Goal: Transaction & Acquisition: Purchase product/service

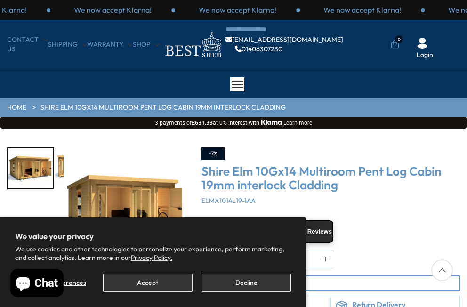
click at [207, 282] on button "Decline" at bounding box center [246, 283] width 89 height 18
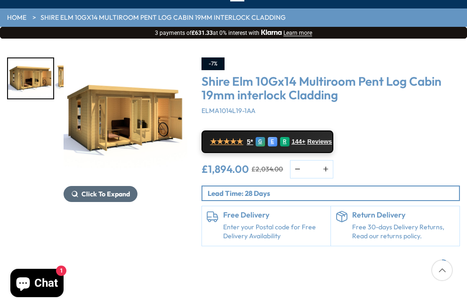
scroll to position [88, 0]
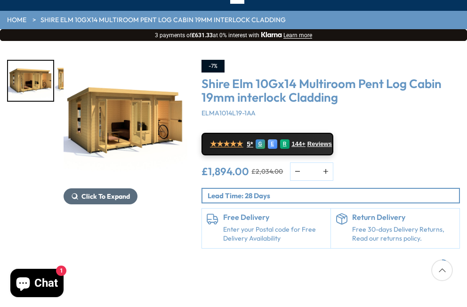
click at [101, 188] on button "Click To Expand" at bounding box center [101, 196] width 74 height 16
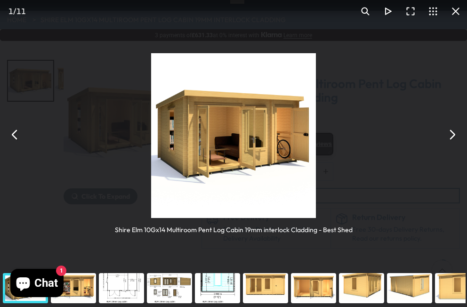
click at [138, 281] on div "You can close this modal content with the ESC key" at bounding box center [122, 289] width 48 height 38
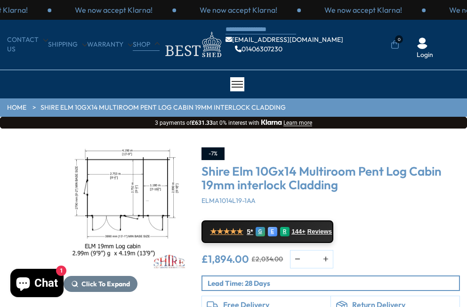
click at [148, 46] on link "Shop" at bounding box center [146, 44] width 27 height 9
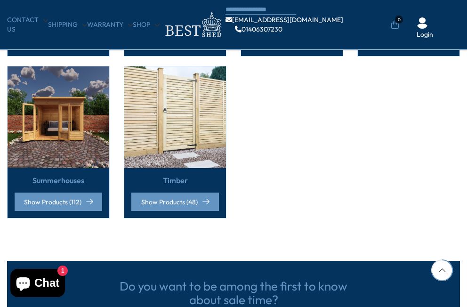
scroll to position [703, 0]
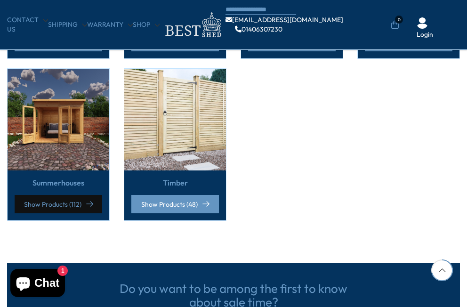
click at [98, 200] on link "Show Products (112)" at bounding box center [59, 204] width 88 height 18
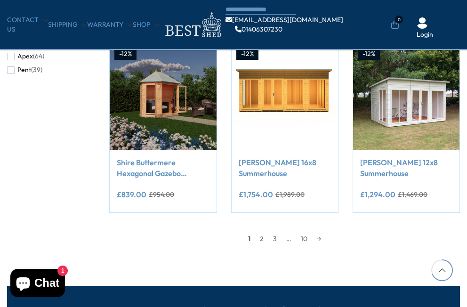
scroll to position [711, 0]
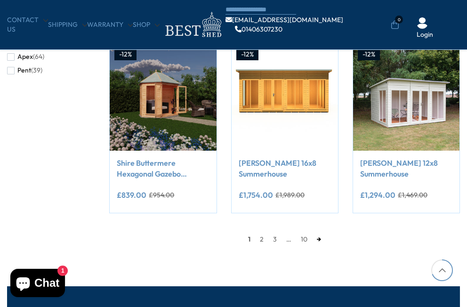
click at [319, 236] on link "→" at bounding box center [319, 239] width 14 height 14
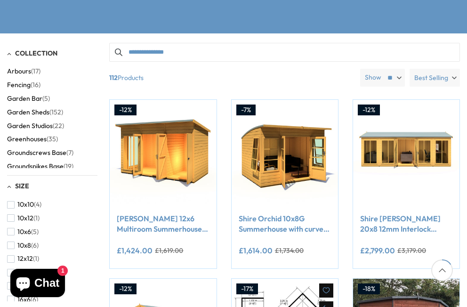
scroll to position [168, 0]
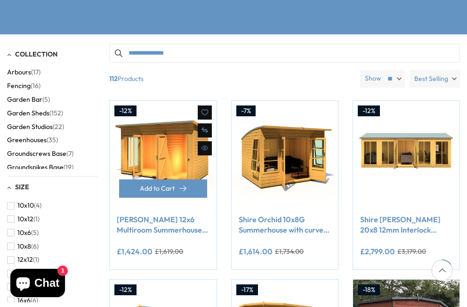
click at [180, 220] on link "[PERSON_NAME] 12x6 Multiroom Summerhouse and Storage Shed" at bounding box center [163, 224] width 92 height 21
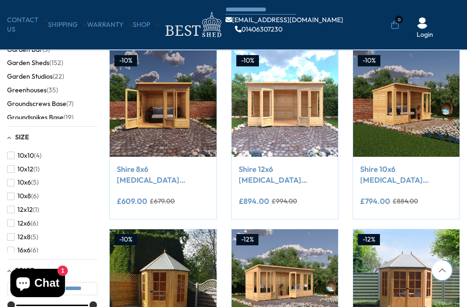
scroll to position [711, 0]
